Goal: Download file/media

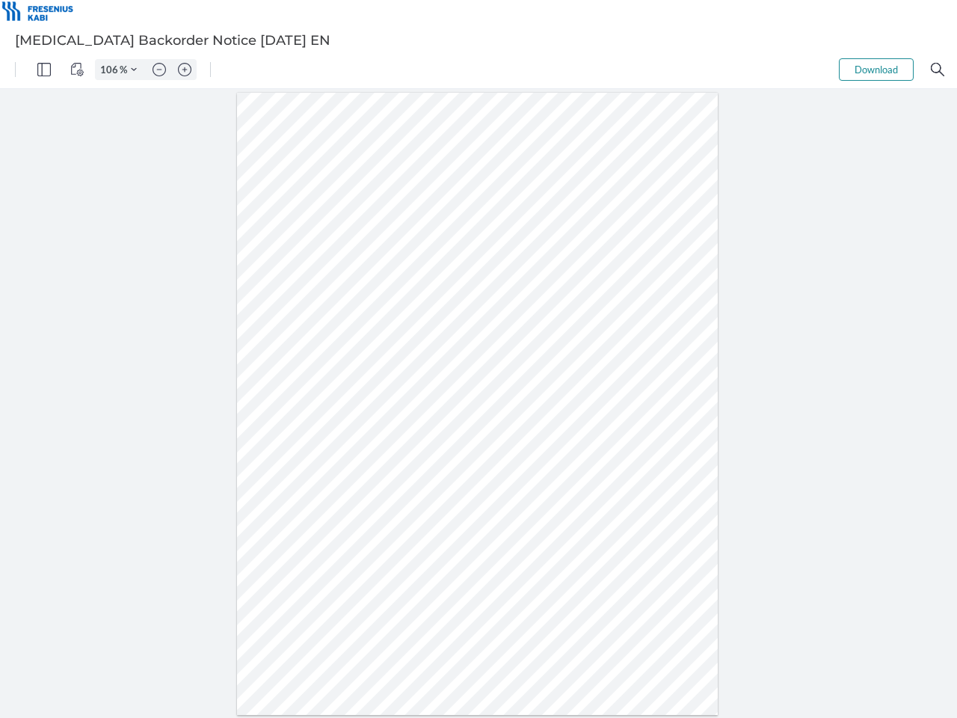
click at [44, 70] on img "Panel" at bounding box center [43, 69] width 13 height 13
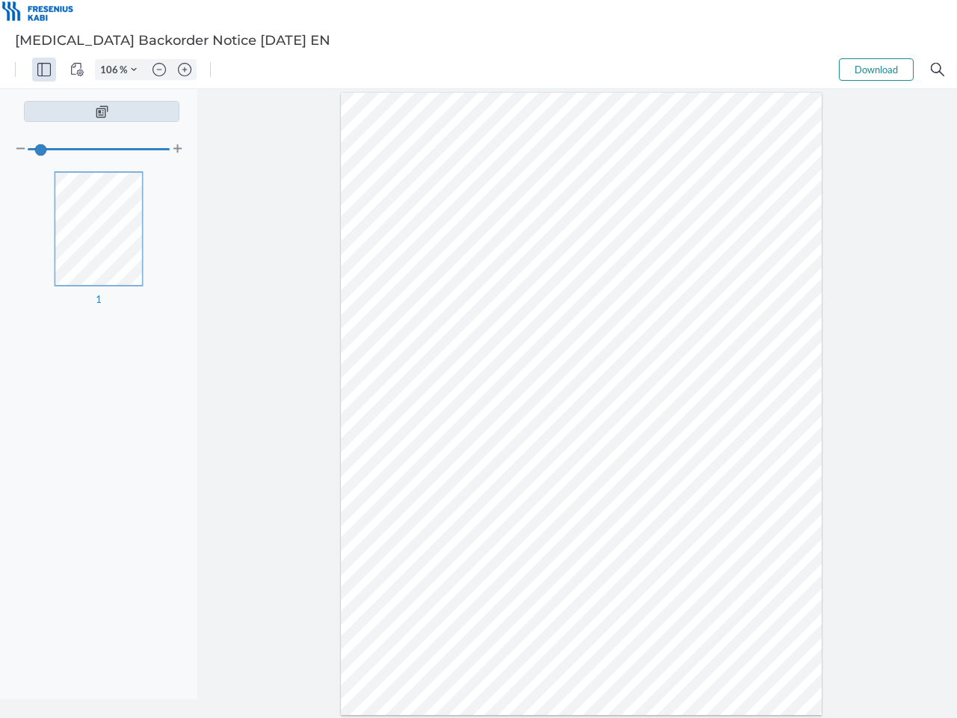
click at [77, 70] on img "View Controls" at bounding box center [76, 69] width 13 height 13
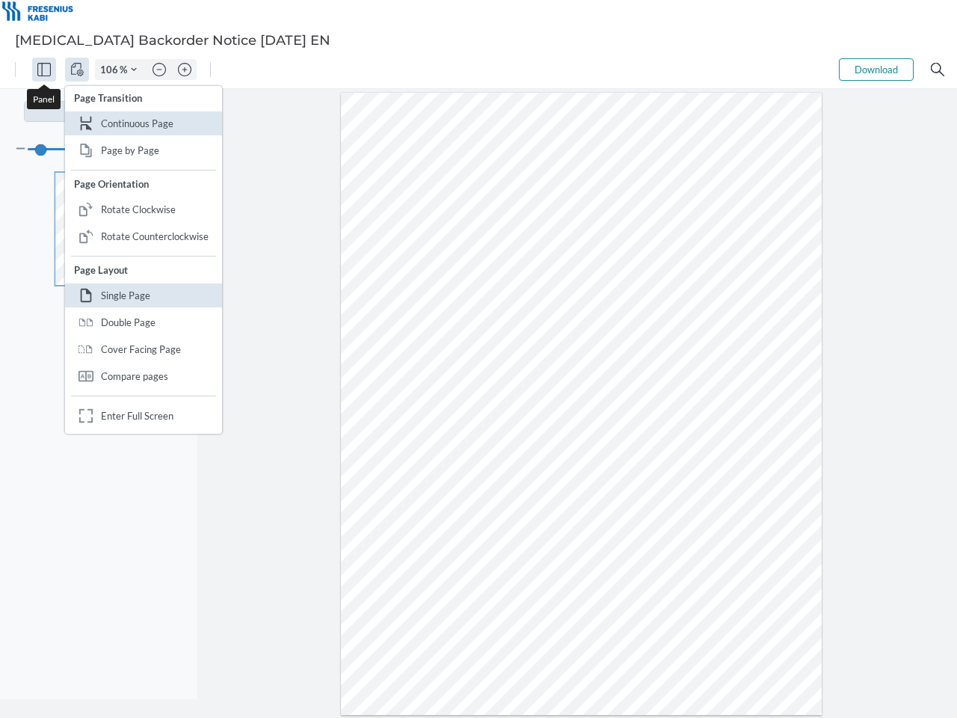
click at [111, 70] on input "106" at bounding box center [108, 69] width 24 height 13
click at [134, 70] on img "Zoom Controls" at bounding box center [134, 70] width 6 height 6
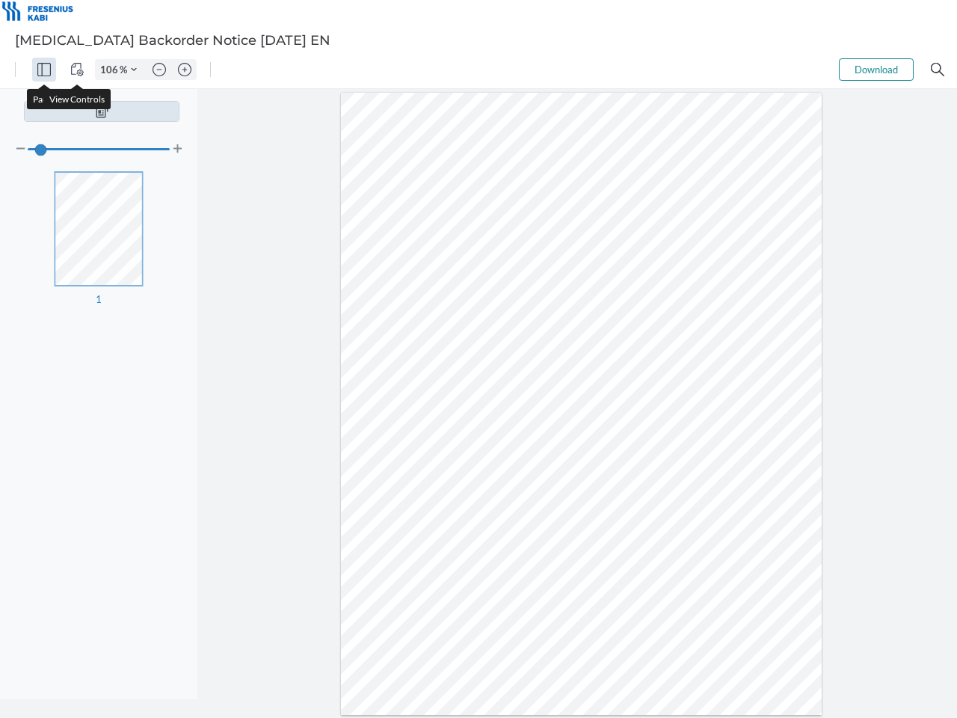
click at [159, 70] on img "Zoom out" at bounding box center [159, 69] width 13 height 13
click at [185, 70] on img "Zoom in" at bounding box center [184, 69] width 13 height 13
type input "106"
click at [876, 70] on button "Download" at bounding box center [876, 69] width 75 height 22
click at [937, 70] on img "Search" at bounding box center [937, 69] width 13 height 13
